Goal: Task Accomplishment & Management: Complete application form

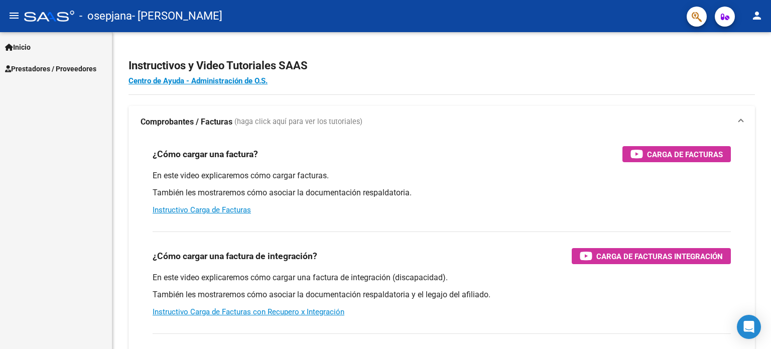
click at [74, 73] on span "Prestadores / Proveedores" at bounding box center [50, 68] width 91 height 11
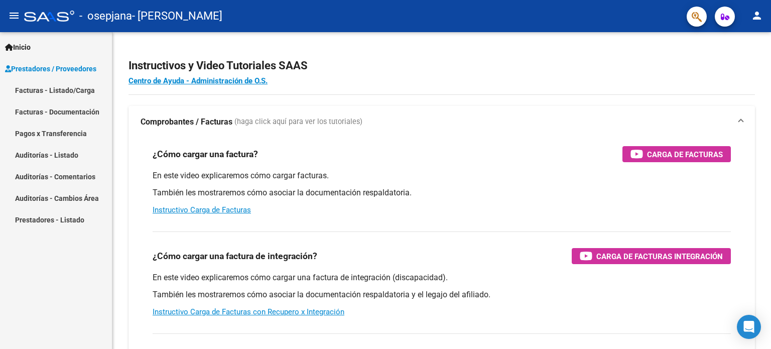
click at [75, 86] on link "Facturas - Listado/Carga" at bounding box center [56, 90] width 112 height 22
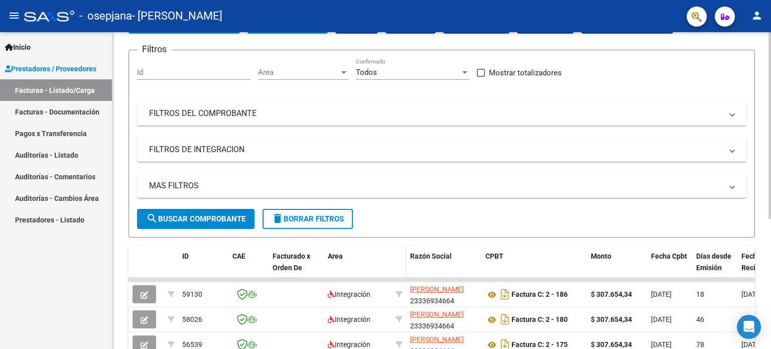
scroll to position [151, 0]
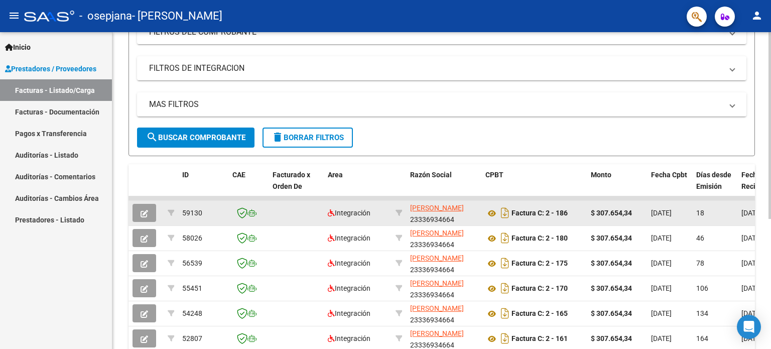
click at [143, 213] on icon "button" at bounding box center [145, 214] width 8 height 8
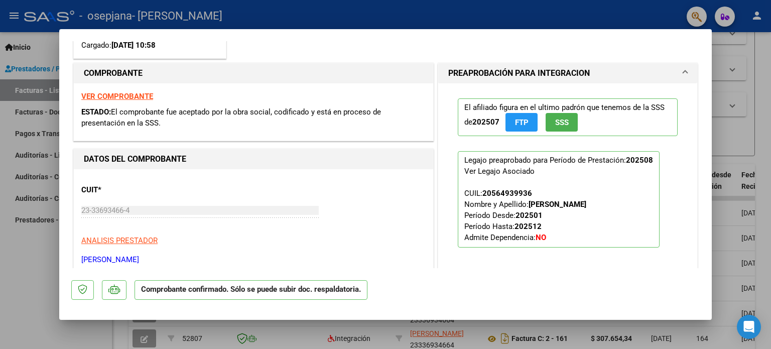
scroll to position [201, 0]
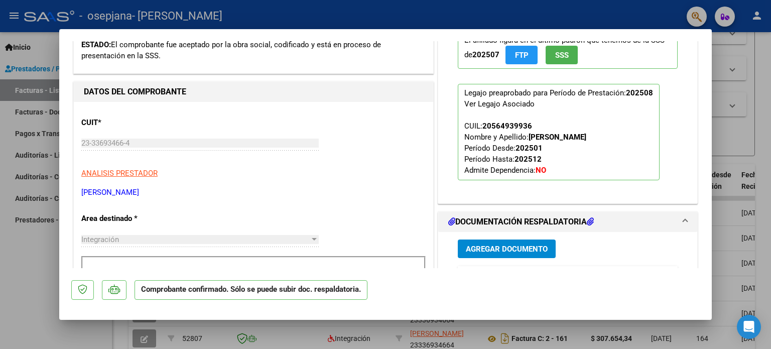
click at [740, 142] on div at bounding box center [385, 174] width 771 height 349
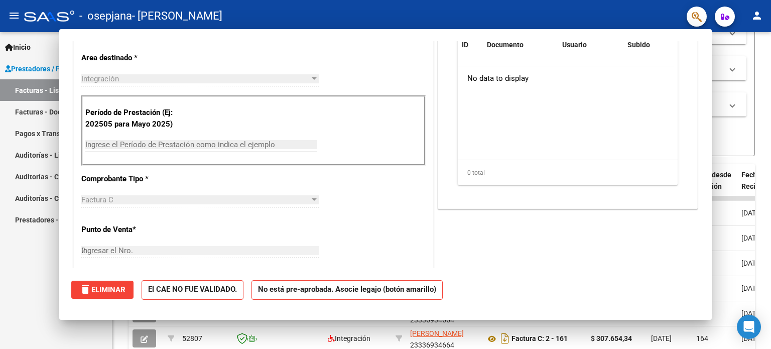
type input "$ 0,00"
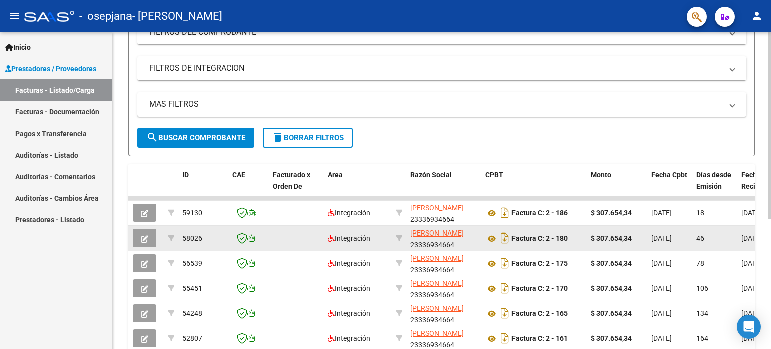
click at [141, 233] on span "button" at bounding box center [145, 237] width 8 height 9
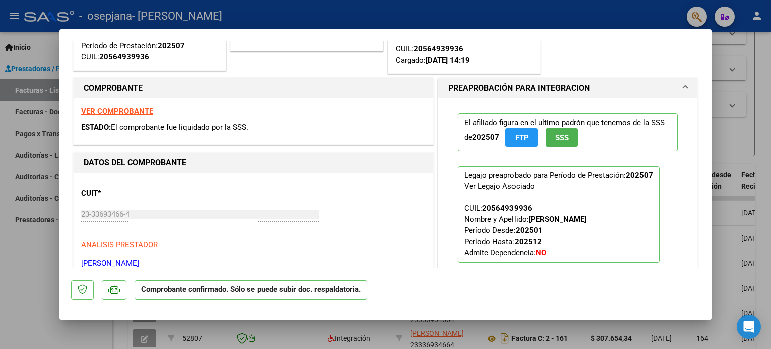
scroll to position [151, 0]
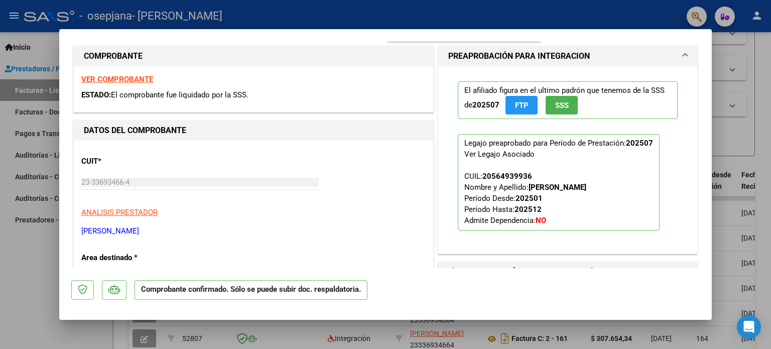
click at [733, 142] on div at bounding box center [385, 174] width 771 height 349
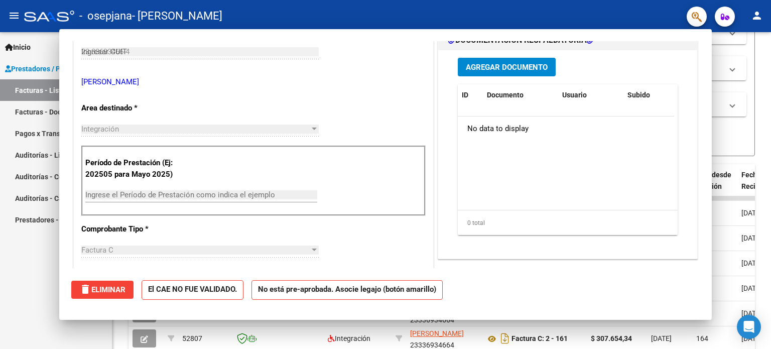
type input "$ 0,00"
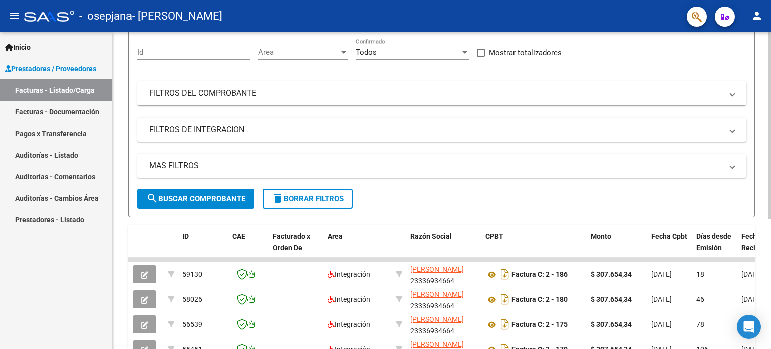
scroll to position [170, 0]
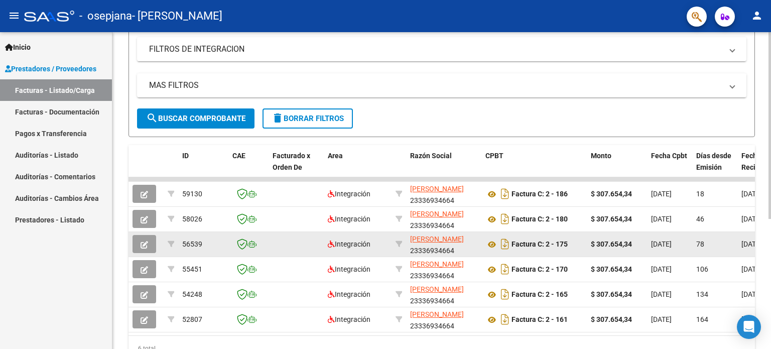
click at [148, 243] on icon "button" at bounding box center [145, 245] width 8 height 8
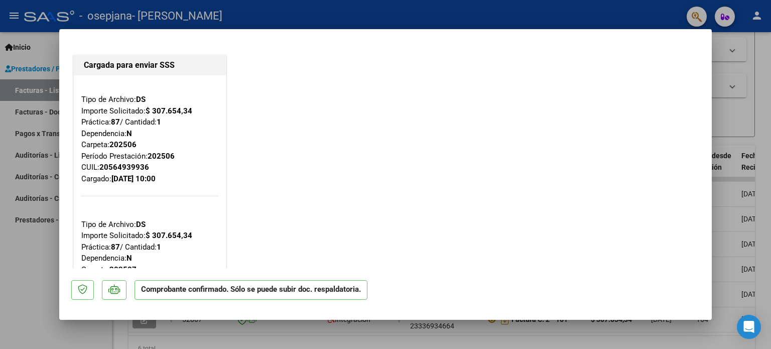
click at [747, 117] on div at bounding box center [385, 174] width 771 height 349
type input "$ 0,00"
